Goal: Check status: Check status

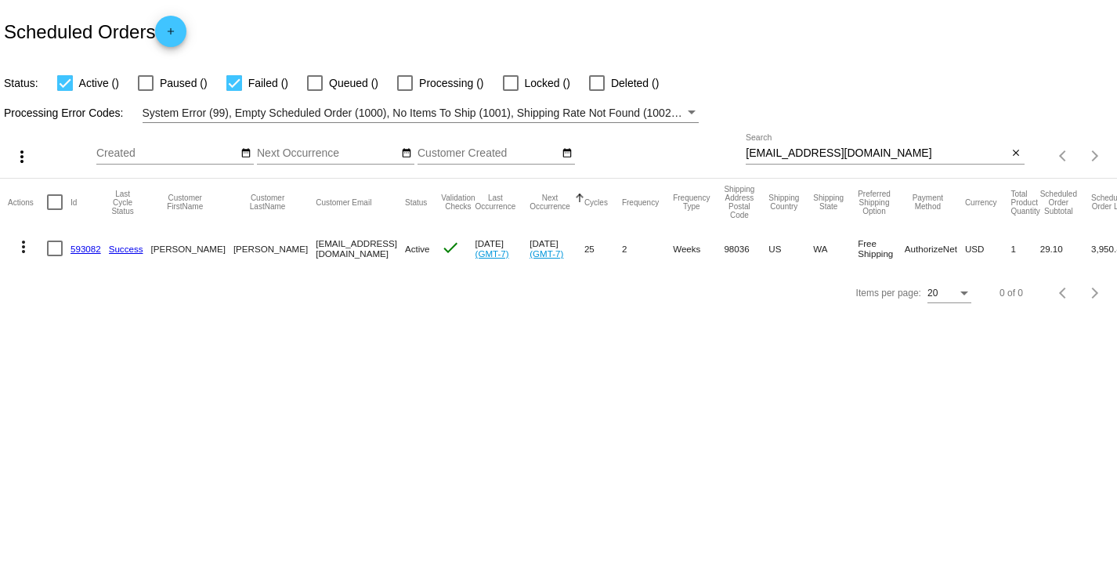
click at [811, 153] on input "[EMAIL_ADDRESS][DOMAIN_NAME]" at bounding box center [877, 153] width 262 height 13
paste input "[EMAIL_ADDRESS]"
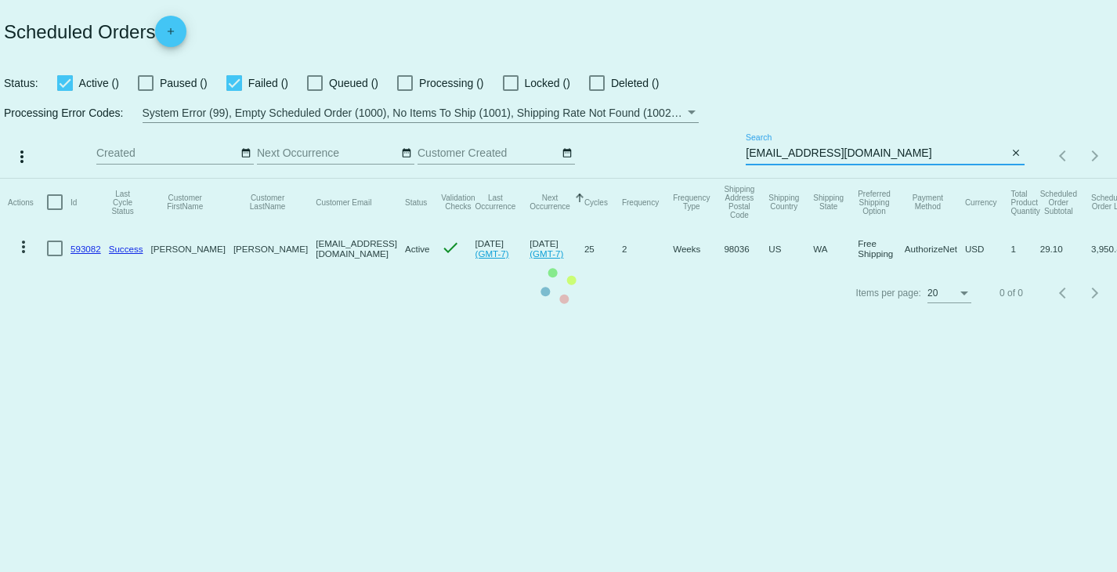
type input "[EMAIL_ADDRESS][DOMAIN_NAME]"
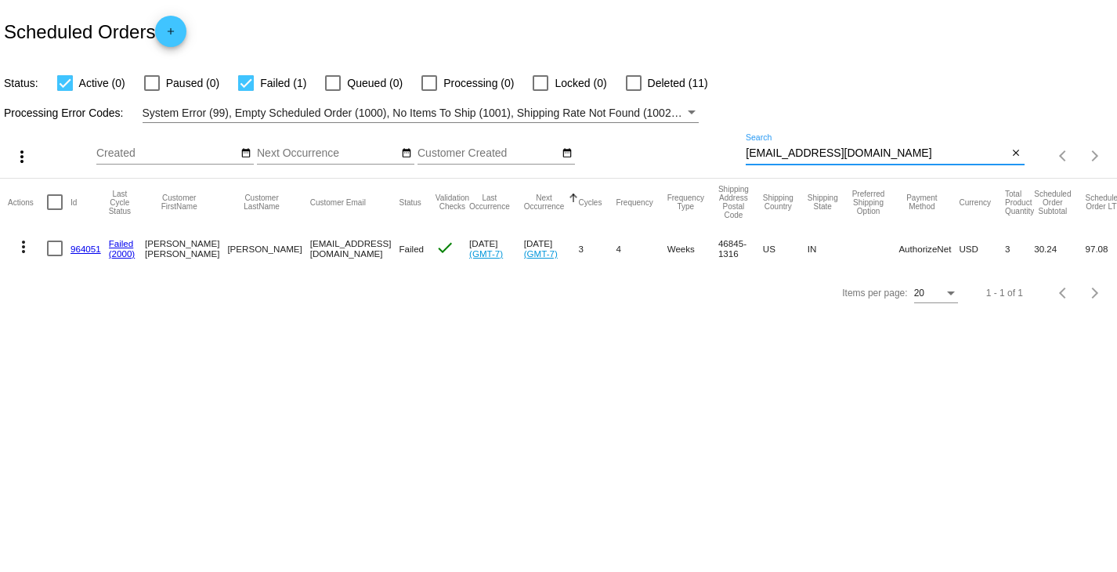
click at [78, 248] on link "964051" at bounding box center [85, 249] width 31 height 10
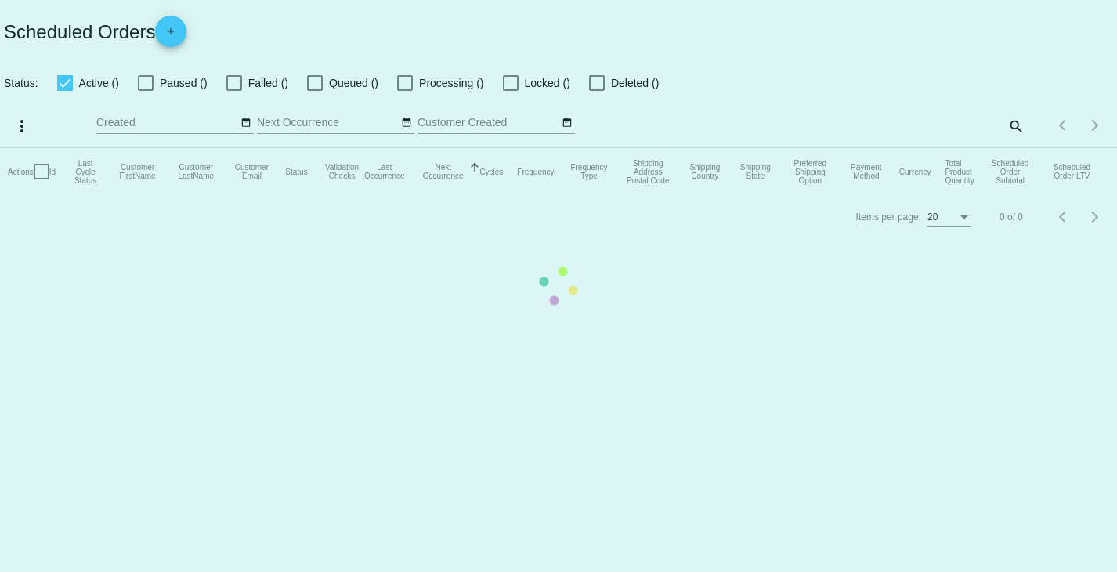
checkbox input "true"
